Goal: Navigation & Orientation: Find specific page/section

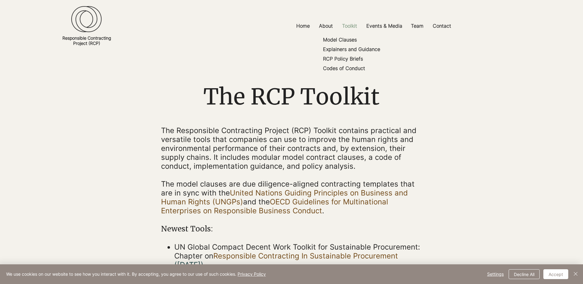
click at [346, 25] on p "Toolkit" at bounding box center [349, 26] width 21 height 14
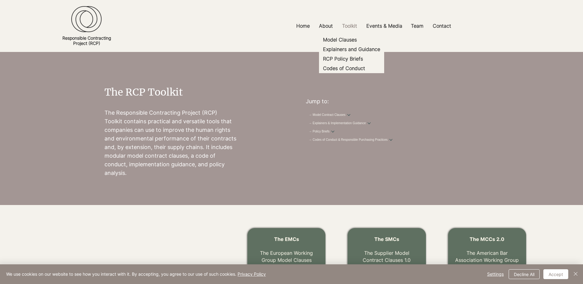
click at [265, 157] on div "main content" at bounding box center [173, 128] width 238 height 153
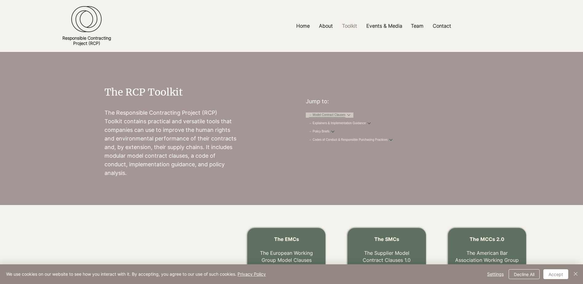
click at [333, 115] on link "→ Model Contract Clauses" at bounding box center [327, 115] width 37 height 5
click at [280, 75] on div "main content" at bounding box center [173, 128] width 238 height 153
click at [417, 30] on p "Team" at bounding box center [417, 26] width 19 height 14
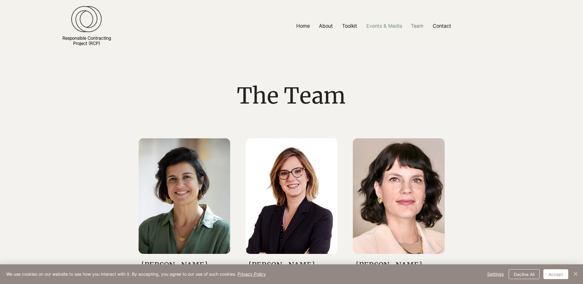
click at [387, 25] on p "Events & Media" at bounding box center [385, 26] width 42 height 14
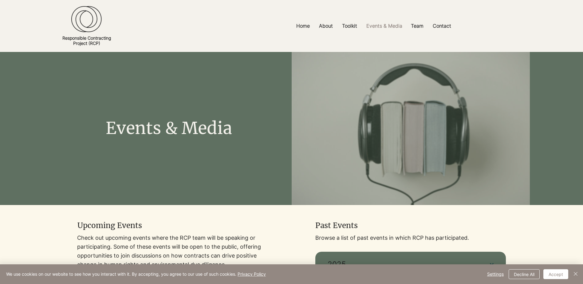
scroll to position [249, 0]
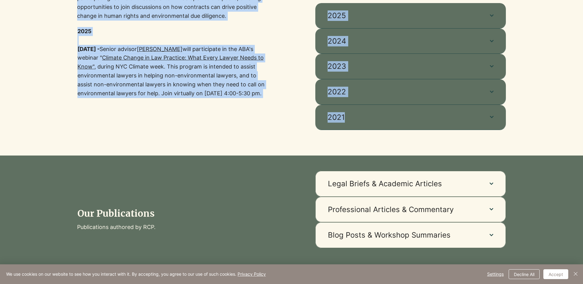
drag, startPoint x: 583, startPoint y: 128, endPoint x: 586, endPoint y: 112, distance: 16.3
drag, startPoint x: 586, startPoint y: 112, endPoint x: 570, endPoint y: 125, distance: 20.1
click at [569, 125] on div at bounding box center [291, 55] width 583 height 199
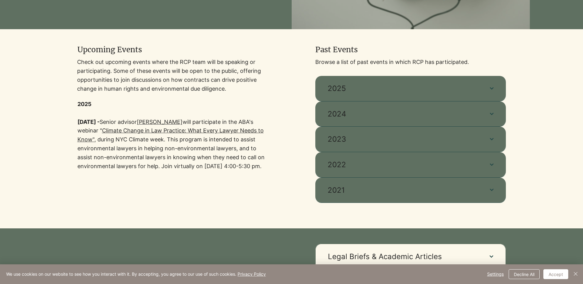
scroll to position [160, 0]
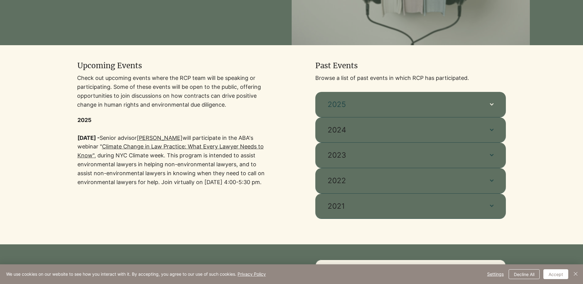
click at [368, 105] on span "2025" at bounding box center [403, 104] width 150 height 10
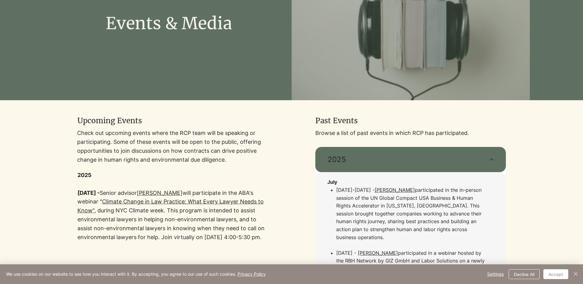
scroll to position [99, 0]
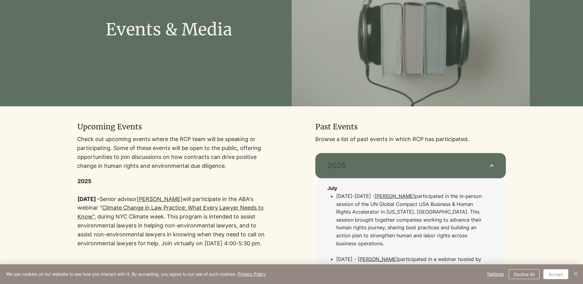
click at [488, 166] on button "2025" at bounding box center [411, 165] width 191 height 25
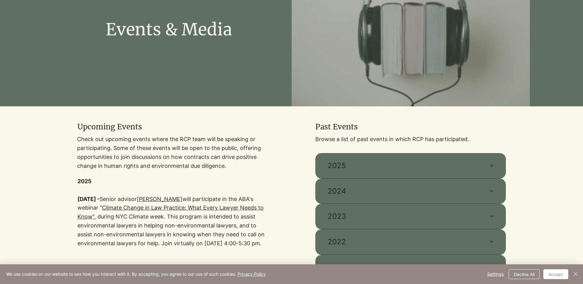
drag, startPoint x: 583, startPoint y: 66, endPoint x: 580, endPoint y: 92, distance: 26.0
click at [580, 92] on div "main content" at bounding box center [291, 29] width 583 height 153
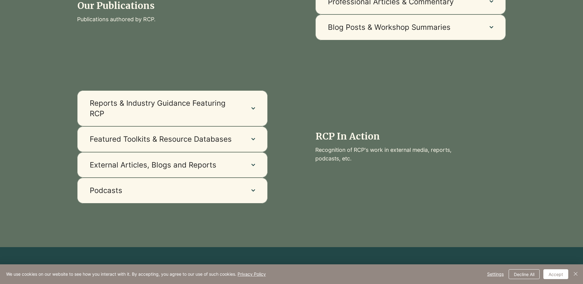
scroll to position [459, 0]
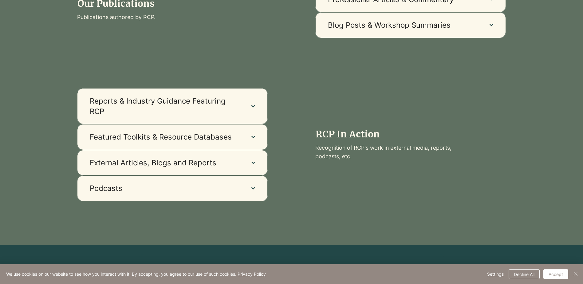
click at [445, 98] on div at bounding box center [411, 159] width 238 height 172
